Goal: Task Accomplishment & Management: Manage account settings

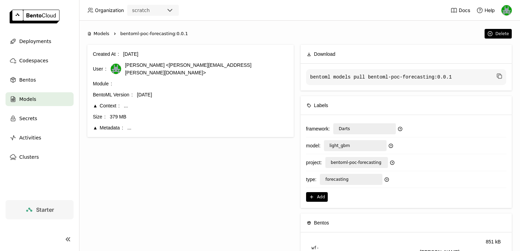
click at [135, 8] on div "scratch" at bounding box center [141, 10] width 18 height 7
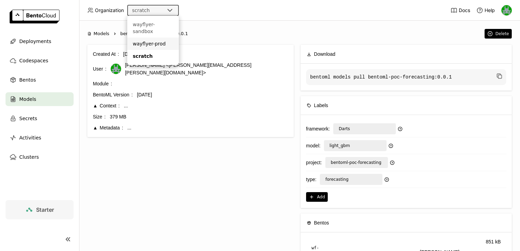
click at [147, 40] on div "wayflyer-prod" at bounding box center [153, 43] width 41 height 7
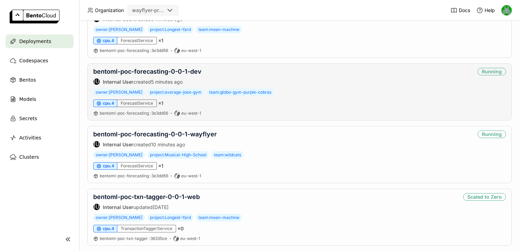
scroll to position [164, 0]
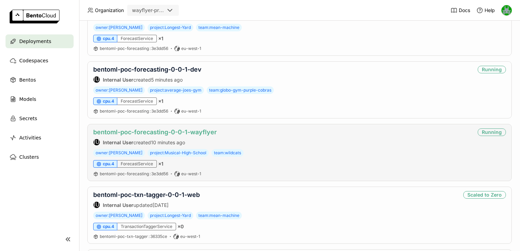
click at [174, 132] on link "bentoml-poc-forecasting-0-0-1-wayflyer" at bounding box center [154, 131] width 123 height 7
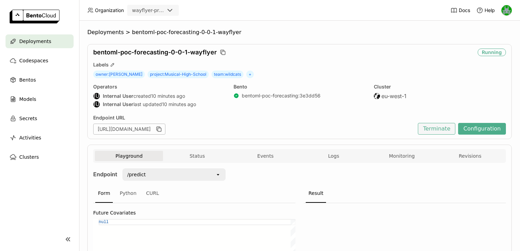
click at [431, 128] on button "Terminate" at bounding box center [436, 129] width 37 height 12
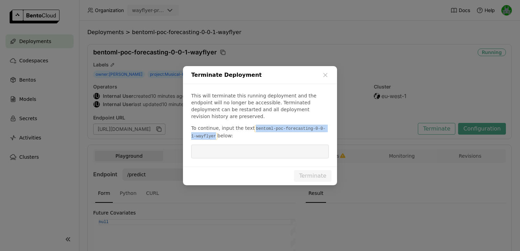
drag, startPoint x: 252, startPoint y: 126, endPoint x: 211, endPoint y: 134, distance: 42.2
click at [211, 134] on code "bentoml-poc-forecasting-0-0-1-wayflyer" at bounding box center [258, 132] width 134 height 14
copy code "bentoml-poc-forecasting-0-0-1-wayflyer"
click at [218, 153] on input "dialog" at bounding box center [259, 151] width 129 height 13
paste input "bentoml-poc-forecasting-0-0-1-wayflyer"
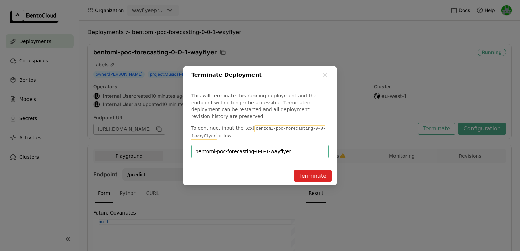
type input "bentoml-poc-forecasting-0-0-1-wayflyer"
click at [313, 172] on button "Terminate" at bounding box center [312, 176] width 37 height 12
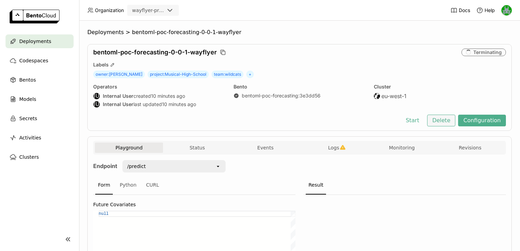
click at [438, 121] on button "Delete" at bounding box center [441, 121] width 29 height 12
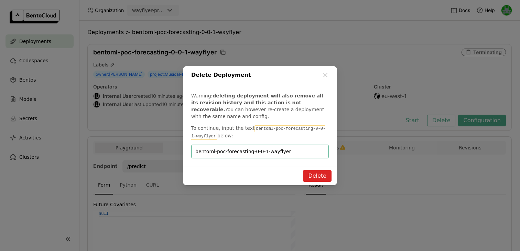
type input "bentoml-poc-forecasting-0-0-1-wayflyer"
click at [319, 178] on button "Delete" at bounding box center [317, 176] width 29 height 12
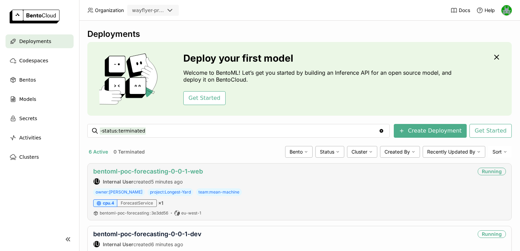
click at [151, 171] on link "bentoml-poc-forecasting-0-0-1-web" at bounding box center [148, 171] width 110 height 7
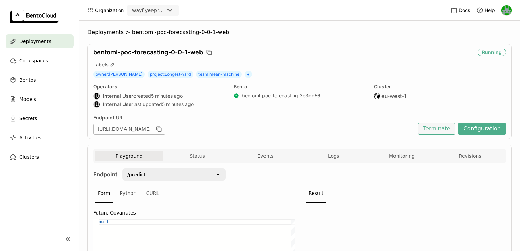
click at [438, 130] on button "Terminate" at bounding box center [436, 129] width 37 height 12
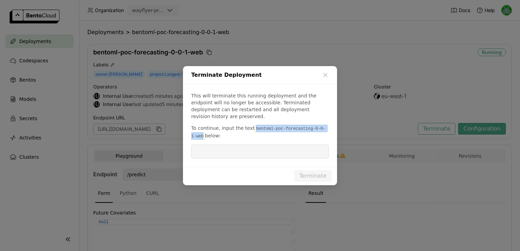
drag, startPoint x: 252, startPoint y: 123, endPoint x: 198, endPoint y: 133, distance: 54.2
click at [198, 133] on code "bentoml-poc-forecasting-0-0-1-web" at bounding box center [258, 132] width 134 height 14
copy code "bentoml-poc-forecasting-0-0-1-web"
click at [204, 148] on input "dialog" at bounding box center [259, 151] width 129 height 13
paste input "bentoml-poc-forecasting-0-0-1-web"
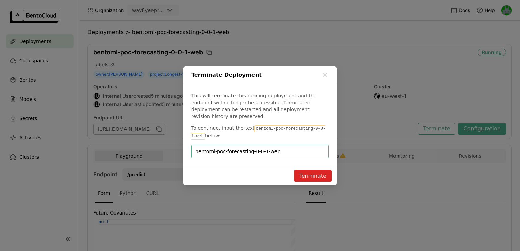
type input "bentoml-poc-forecasting-0-0-1-web"
click at [302, 170] on button "Terminate" at bounding box center [312, 176] width 37 height 12
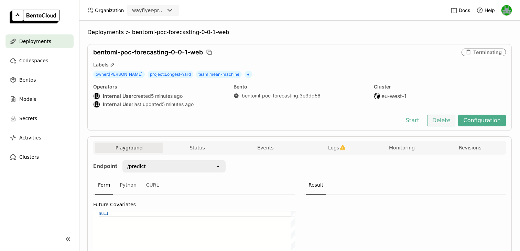
click at [446, 126] on button "Delete" at bounding box center [441, 121] width 29 height 12
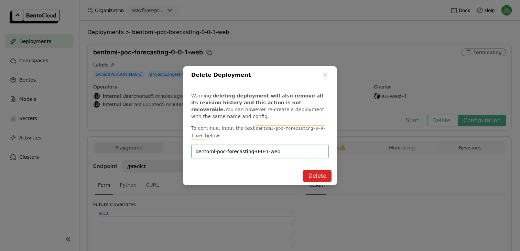
type input "bentoml-poc-forecasting-0-0-1-web"
click at [315, 176] on button "Delete" at bounding box center [317, 176] width 29 height 12
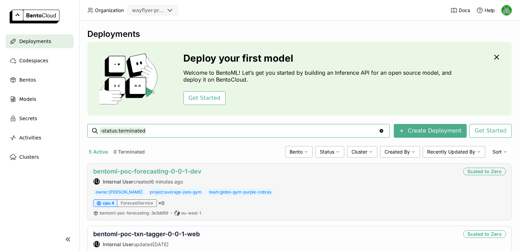
click at [132, 172] on link "bentoml-poc-forecasting-0-0-1-dev" at bounding box center [147, 171] width 108 height 7
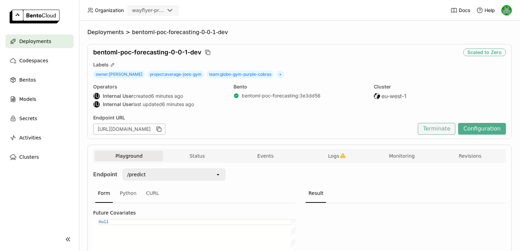
click at [436, 131] on button "Terminate" at bounding box center [436, 129] width 37 height 12
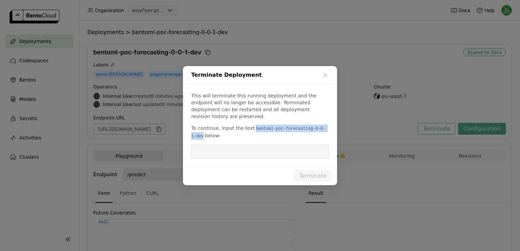
drag, startPoint x: 252, startPoint y: 126, endPoint x: 198, endPoint y: 132, distance: 53.7
click at [198, 132] on code "bentoml-poc-forecasting-0-0-1-dev" at bounding box center [258, 132] width 134 height 14
copy code "bentoml-poc-forecasting-0-0-1-dev"
click at [206, 145] on input "dialog" at bounding box center [259, 151] width 129 height 13
paste input "bentoml-poc-forecasting-0-0-1-dev"
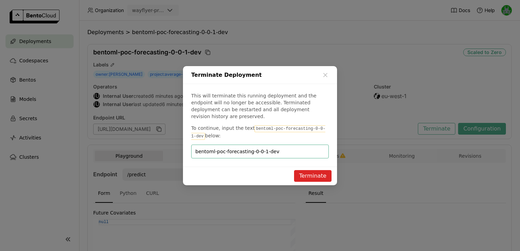
type input "bentoml-poc-forecasting-0-0-1-dev"
click at [304, 170] on button "Terminate" at bounding box center [312, 176] width 37 height 12
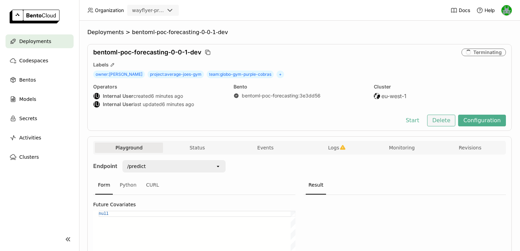
click at [437, 122] on button "Delete" at bounding box center [441, 121] width 29 height 12
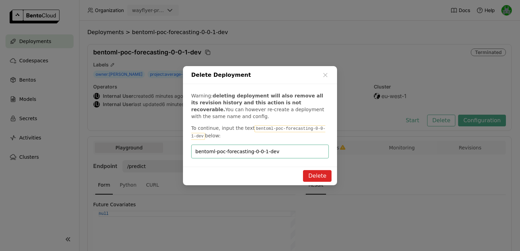
type input "bentoml-poc-forecasting-0-0-1-dev"
click at [308, 173] on button "Delete" at bounding box center [317, 176] width 29 height 12
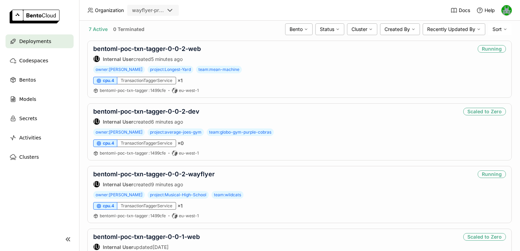
scroll to position [128, 0]
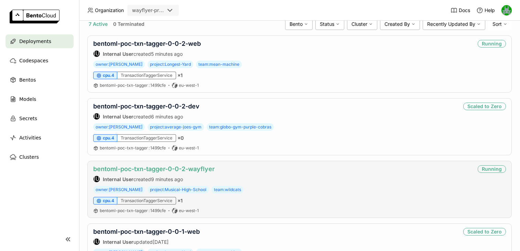
click at [186, 168] on link "bentoml-poc-txn-tagger-0-0-2-wayflyer" at bounding box center [153, 168] width 121 height 7
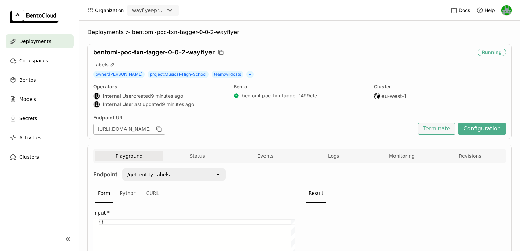
click at [434, 131] on button "Terminate" at bounding box center [436, 129] width 37 height 12
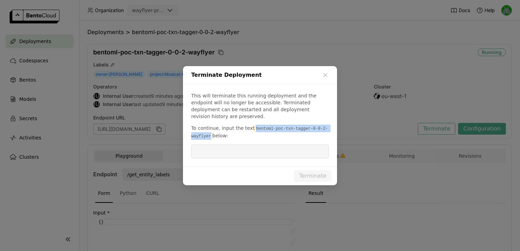
drag, startPoint x: 252, startPoint y: 125, endPoint x: 212, endPoint y: 133, distance: 41.5
click at [212, 133] on code "bentoml-poc-txn-tagger-0-0-2-wayflyer" at bounding box center [259, 132] width 137 height 14
copy code "bentoml-poc-txn-tagger-0-0-2-wayflyer"
click at [233, 151] on input "dialog" at bounding box center [259, 151] width 129 height 13
paste input "bentoml-poc-txn-tagger-0-0-2-wayflyer"
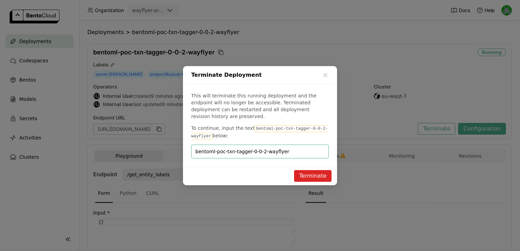
type input "bentoml-poc-txn-tagger-0-0-2-wayflyer"
click at [310, 171] on button "Terminate" at bounding box center [312, 176] width 37 height 12
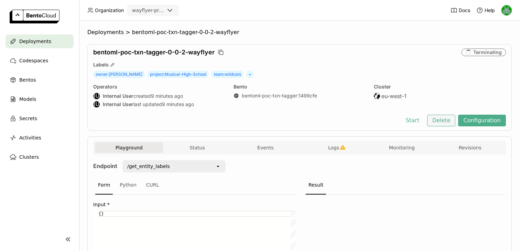
click at [442, 117] on button "Delete" at bounding box center [441, 121] width 29 height 12
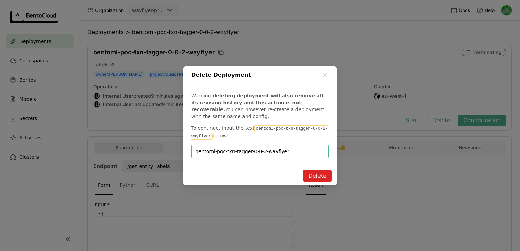
type input "bentoml-poc-txn-tagger-0-0-2-wayflyer"
click at [313, 173] on button "Delete" at bounding box center [317, 176] width 29 height 12
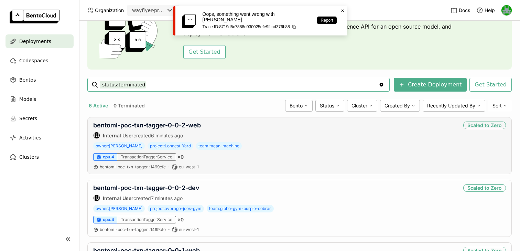
scroll to position [48, 0]
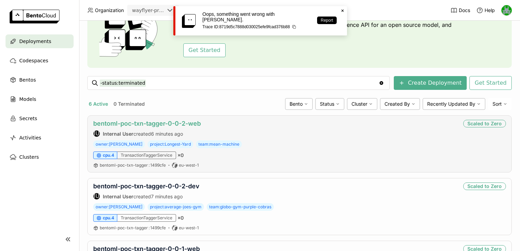
click at [166, 125] on link "bentoml-poc-txn-tagger-0-0-2-web" at bounding box center [147, 123] width 108 height 7
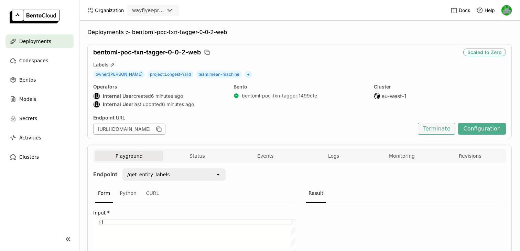
click at [427, 130] on button "Terminate" at bounding box center [436, 129] width 37 height 12
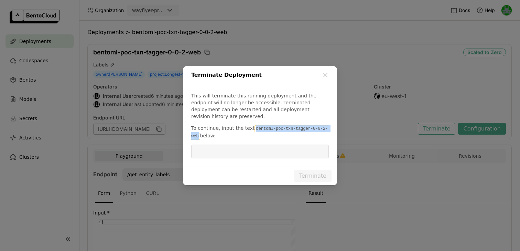
drag, startPoint x: 252, startPoint y: 124, endPoint x: 198, endPoint y: 134, distance: 55.3
click at [198, 134] on code "bentoml-poc-txn-tagger-0-0-2-web" at bounding box center [259, 132] width 137 height 14
copy code "bentoml-poc-txn-tagger-0-0-2-web"
click at [206, 148] on input "dialog" at bounding box center [259, 151] width 129 height 13
paste input "bentoml-poc-txn-tagger-0-0-2-web"
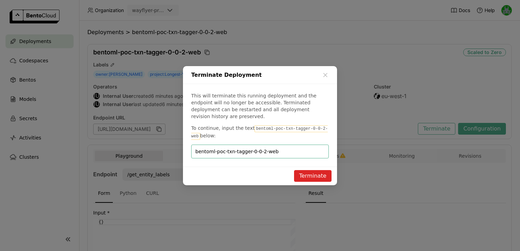
type input "bentoml-poc-txn-tagger-0-0-2-web"
click at [313, 172] on button "Terminate" at bounding box center [312, 176] width 37 height 12
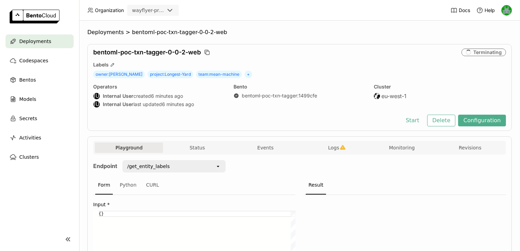
click at [443, 127] on div "bentoml-poc-txn-tagger-0-0-2-web Terminating Labels owner : Adam-Sandler projec…" at bounding box center [299, 87] width 424 height 87
click at [443, 126] on div "bentoml-poc-txn-tagger-0-0-2-web Terminating Labels owner : Adam-Sandler projec…" at bounding box center [299, 87] width 424 height 87
click at [440, 121] on button "Delete" at bounding box center [441, 121] width 29 height 12
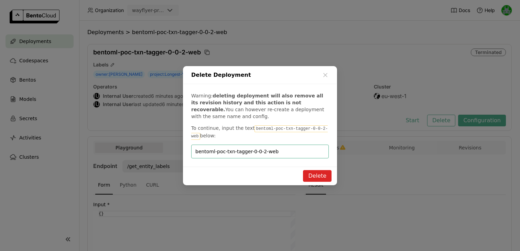
type input "bentoml-poc-txn-tagger-0-0-2-web"
click at [313, 177] on button "Delete" at bounding box center [317, 176] width 29 height 12
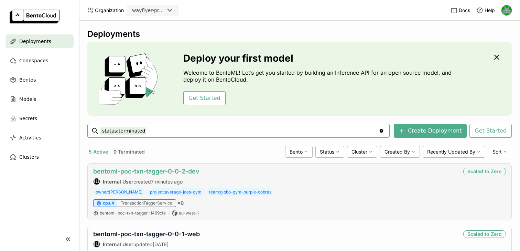
click at [134, 172] on link "bentoml-poc-txn-tagger-0-0-2-dev" at bounding box center [146, 171] width 106 height 7
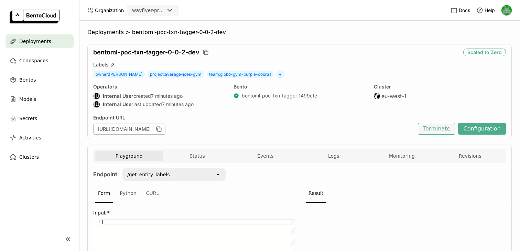
click at [434, 132] on button "Terminate" at bounding box center [436, 129] width 37 height 12
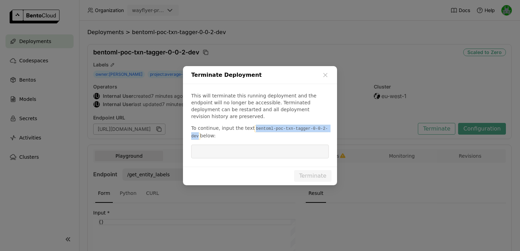
drag, startPoint x: 253, startPoint y: 123, endPoint x: 198, endPoint y: 132, distance: 55.8
click at [198, 132] on code "bentoml-poc-txn-tagger-0-0-2-dev" at bounding box center [259, 132] width 137 height 14
copy code "bentoml-poc-txn-tagger-0-0-2-dev"
click at [205, 146] on input "dialog" at bounding box center [259, 151] width 129 height 13
paste input "bentoml-poc-txn-tagger-0-0-2-dev"
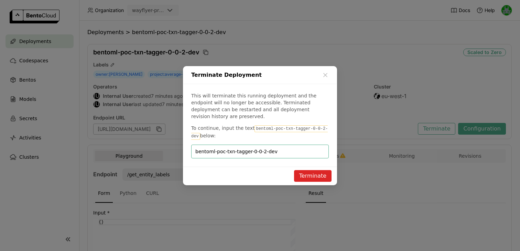
type input "bentoml-poc-txn-tagger-0-0-2-dev"
click at [299, 170] on button "Terminate" at bounding box center [312, 176] width 37 height 12
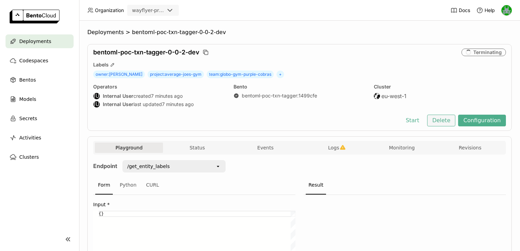
click at [439, 123] on button "Delete" at bounding box center [441, 121] width 29 height 12
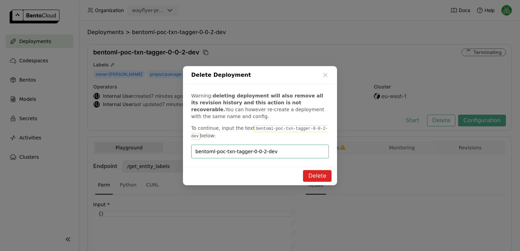
type input "bentoml-poc-txn-tagger-0-0-2-dev"
click at [318, 174] on button "Delete" at bounding box center [317, 176] width 29 height 12
